Goal: Information Seeking & Learning: Find specific fact

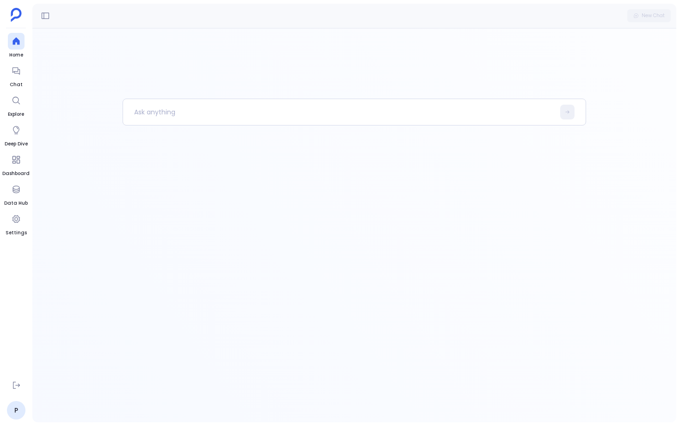
click at [148, 125] on div at bounding box center [355, 260] width 464 height 323
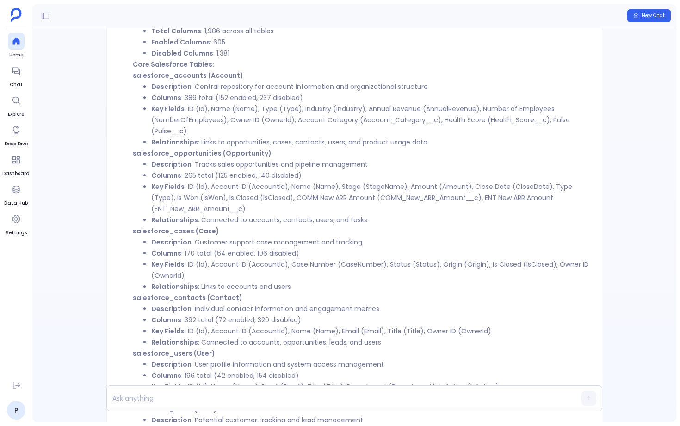
scroll to position [-345, 0]
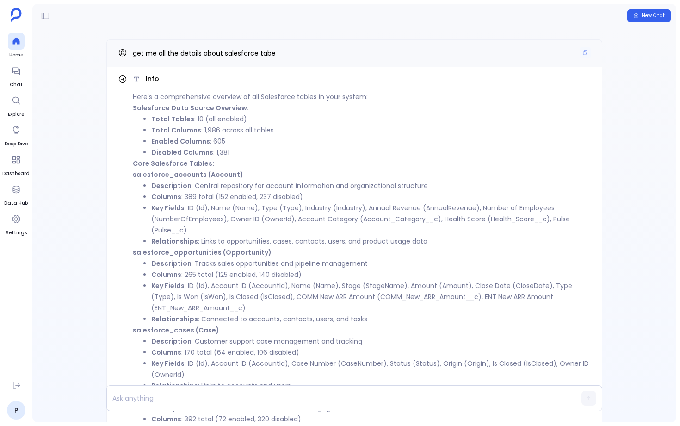
click at [576, 51] on div "get me all the details about salesforce tabe" at bounding box center [354, 53] width 473 height 12
click at [583, 51] on icon "Copy" at bounding box center [585, 53] width 4 height 4
click at [14, 41] on icon at bounding box center [15, 40] width 7 height 7
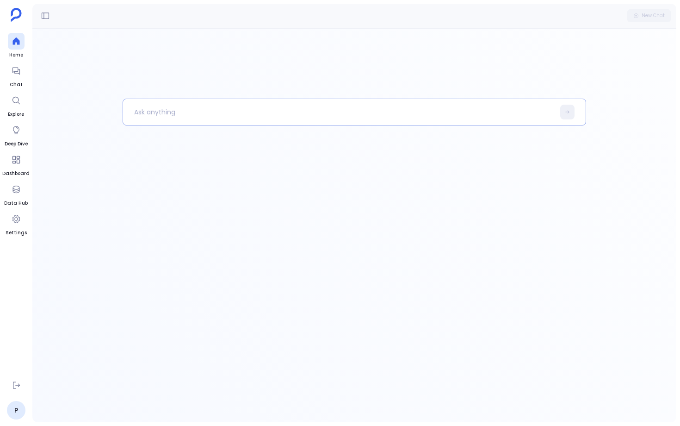
click at [168, 111] on p at bounding box center [339, 112] width 432 height 24
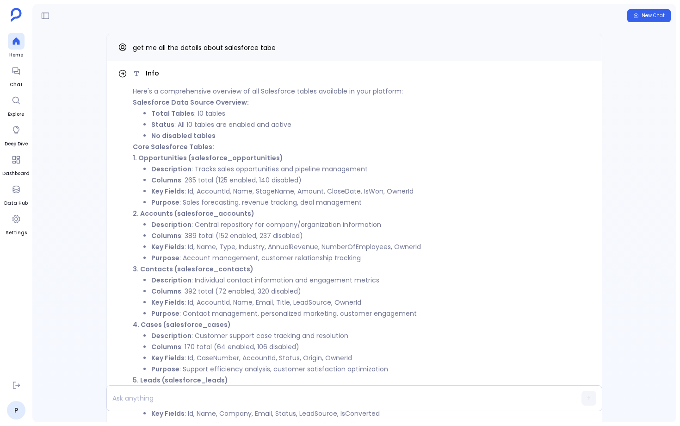
scroll to position [-356, 0]
